Goal: Complete application form

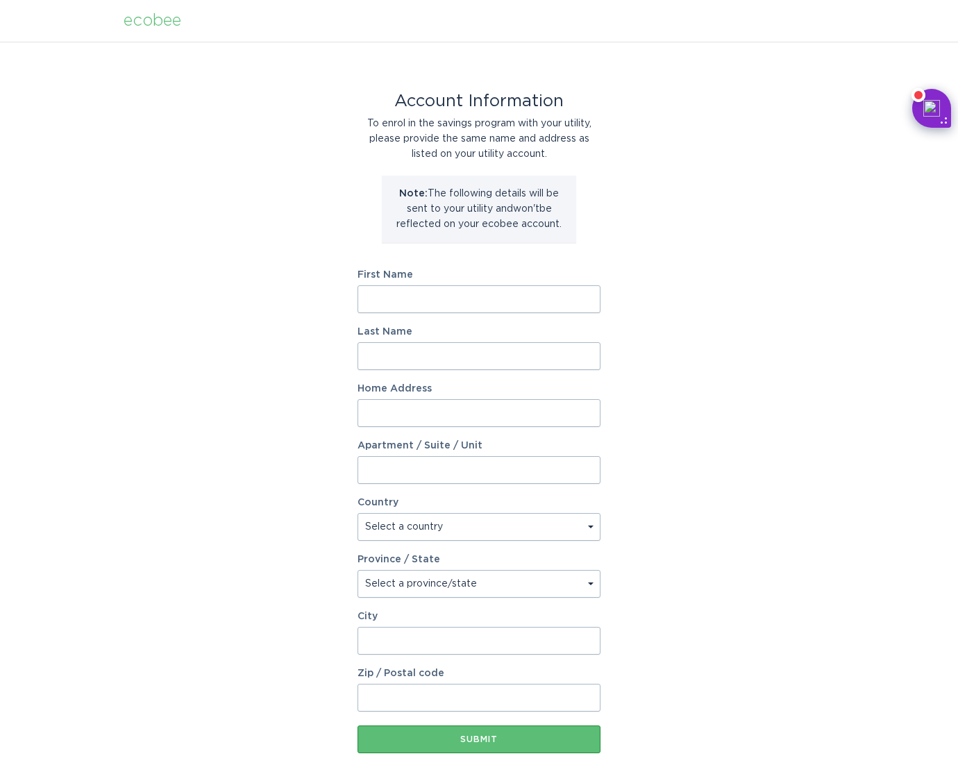
click at [413, 299] on input "First Name" at bounding box center [479, 299] width 243 height 28
type input "[PERSON_NAME]"
type input "[STREET_ADDRESS]"
select select "US"
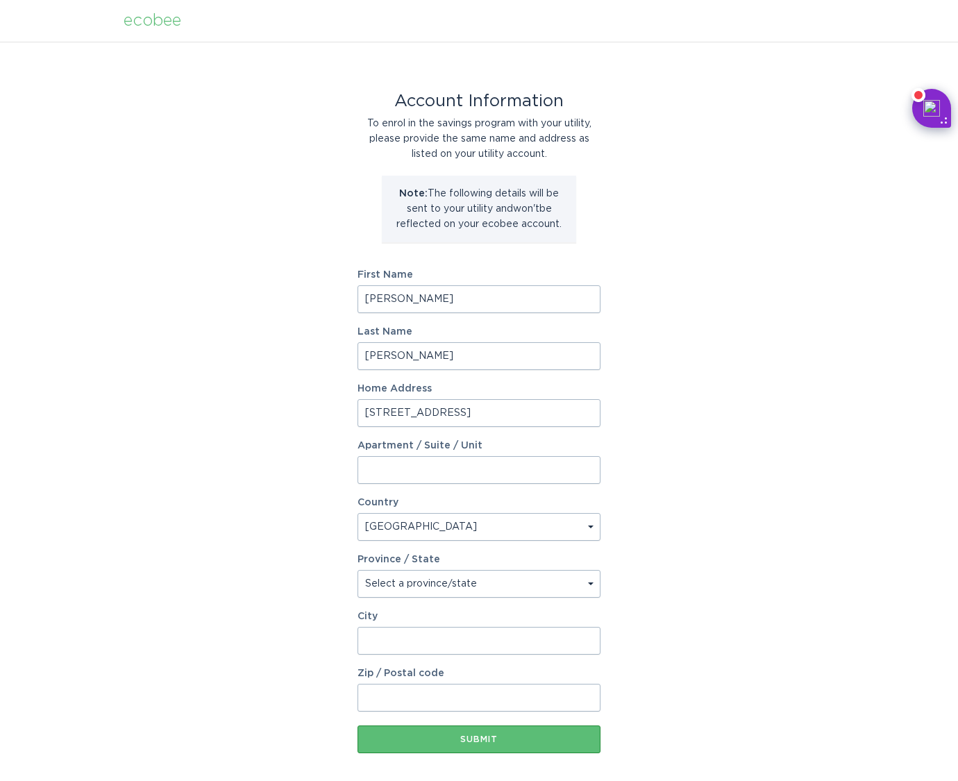
type input "[PERSON_NAME]"
type input "43065"
select select "OH"
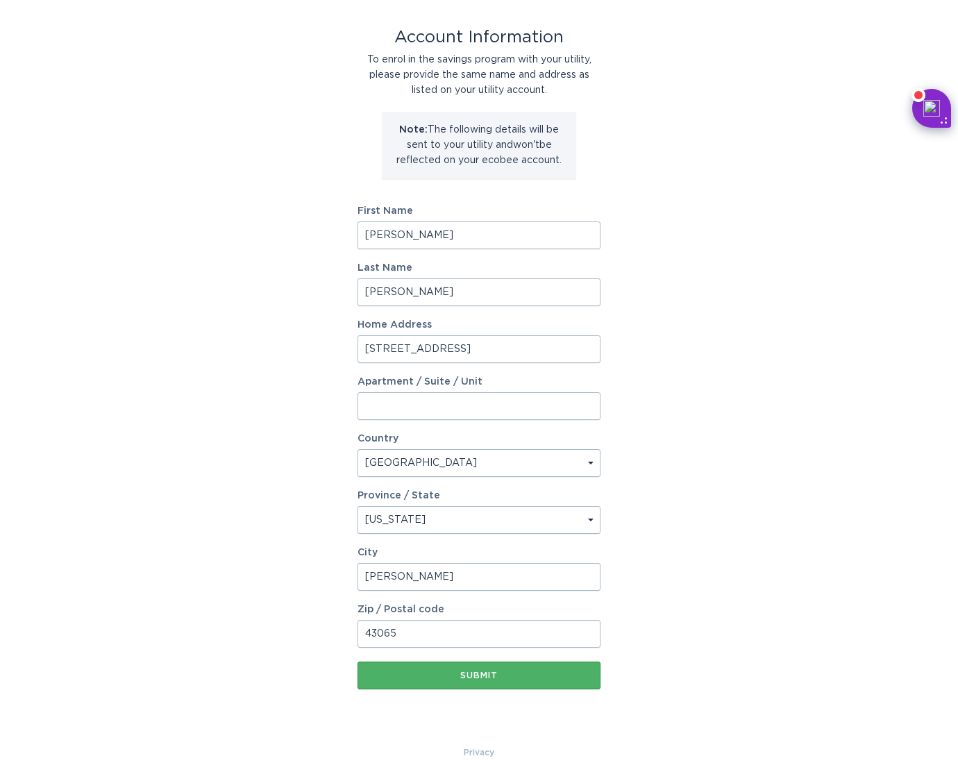
click at [492, 681] on button "Submit" at bounding box center [479, 676] width 243 height 28
